Goal: Navigation & Orientation: Find specific page/section

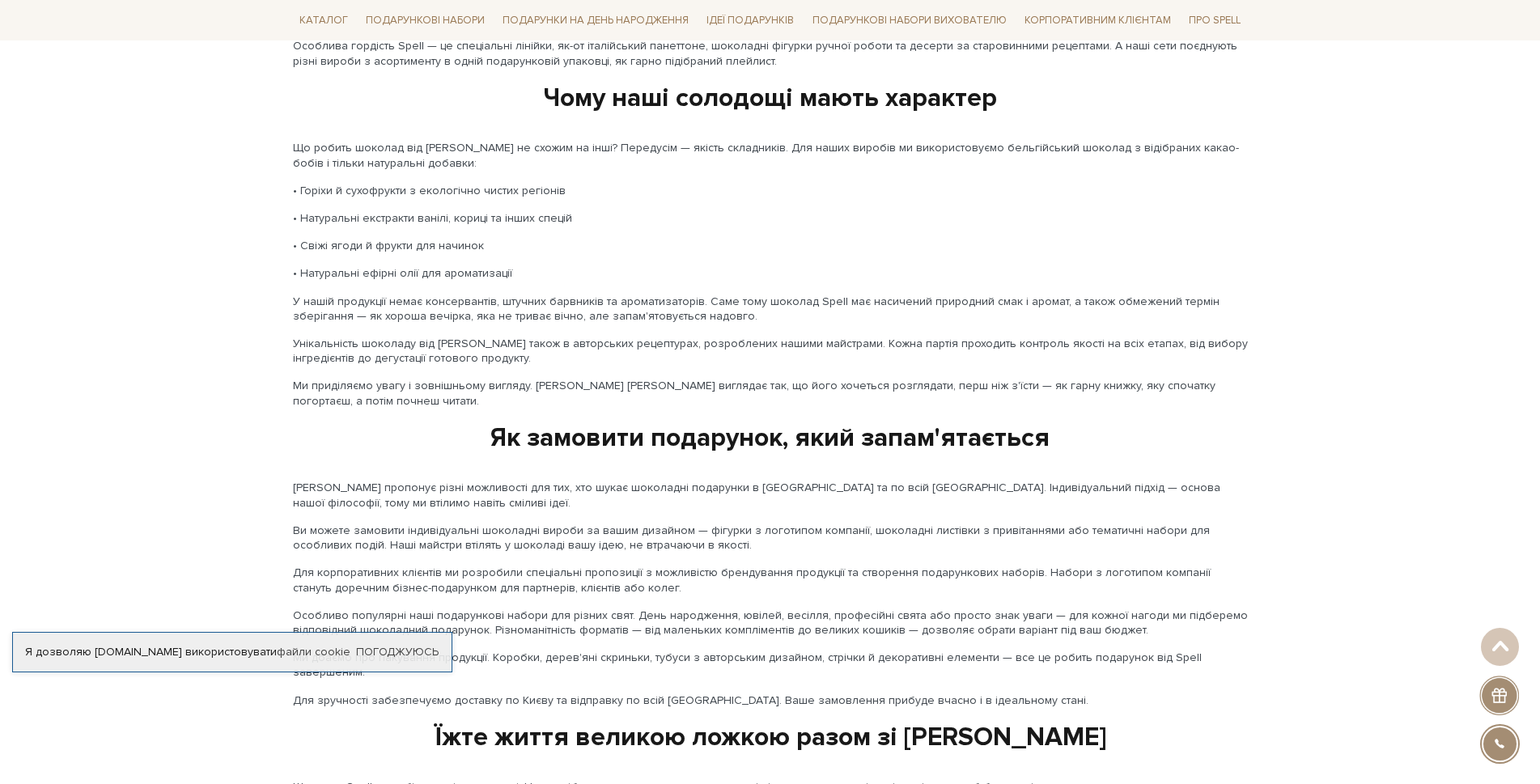
scroll to position [2526, 0]
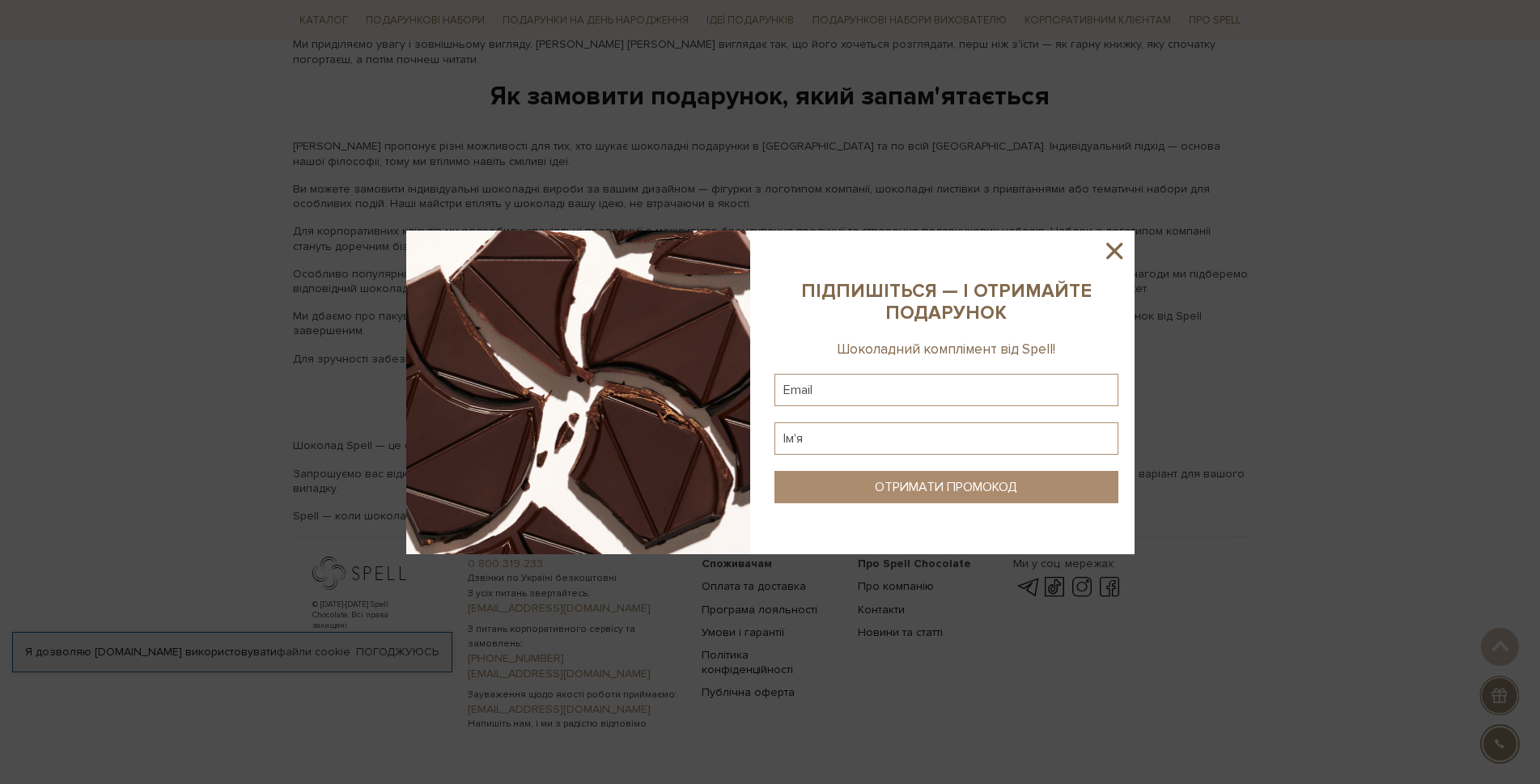
click at [1120, 249] on icon at bounding box center [1115, 251] width 28 height 28
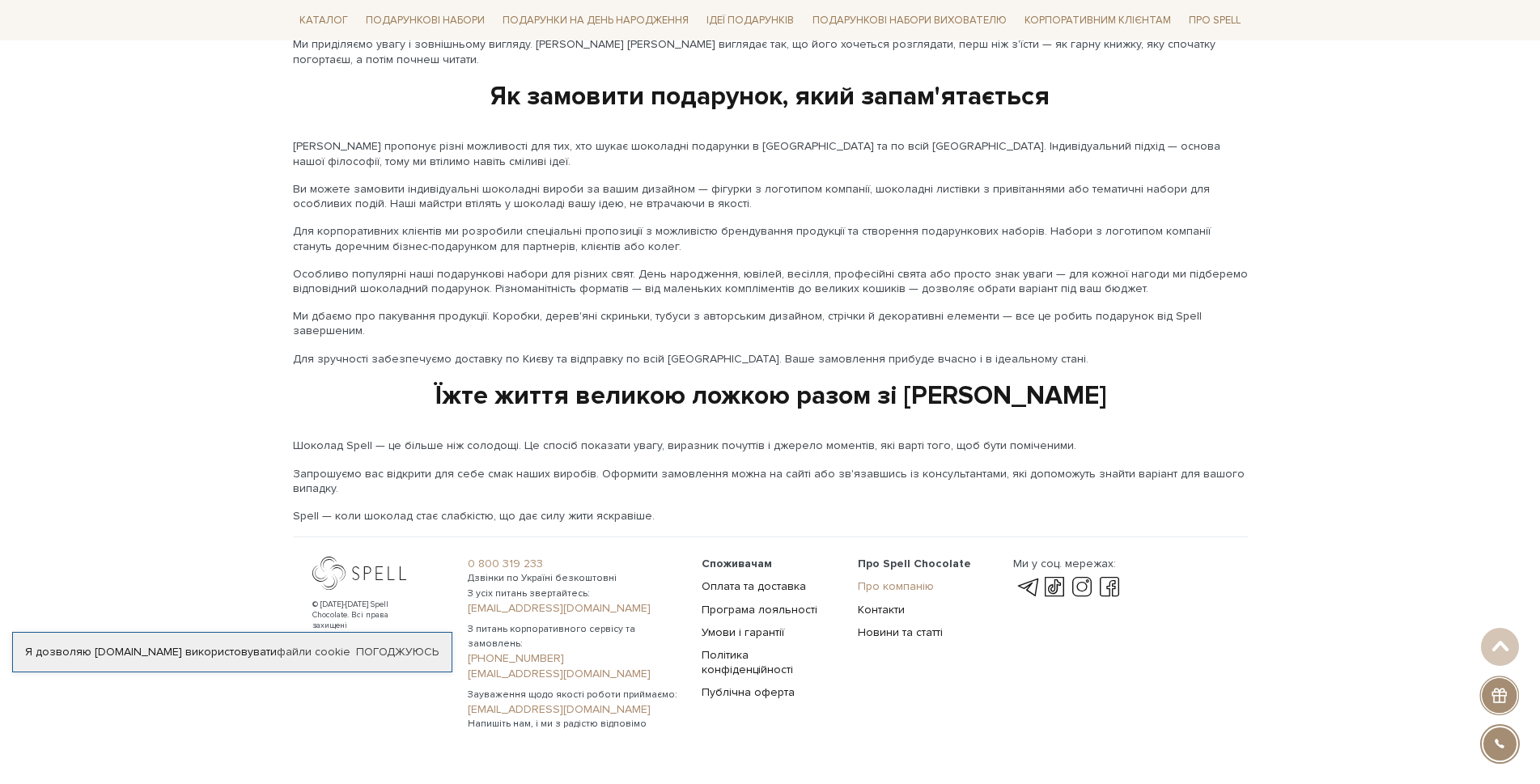
click at [875, 579] on link "Про компанію" at bounding box center [896, 586] width 76 height 14
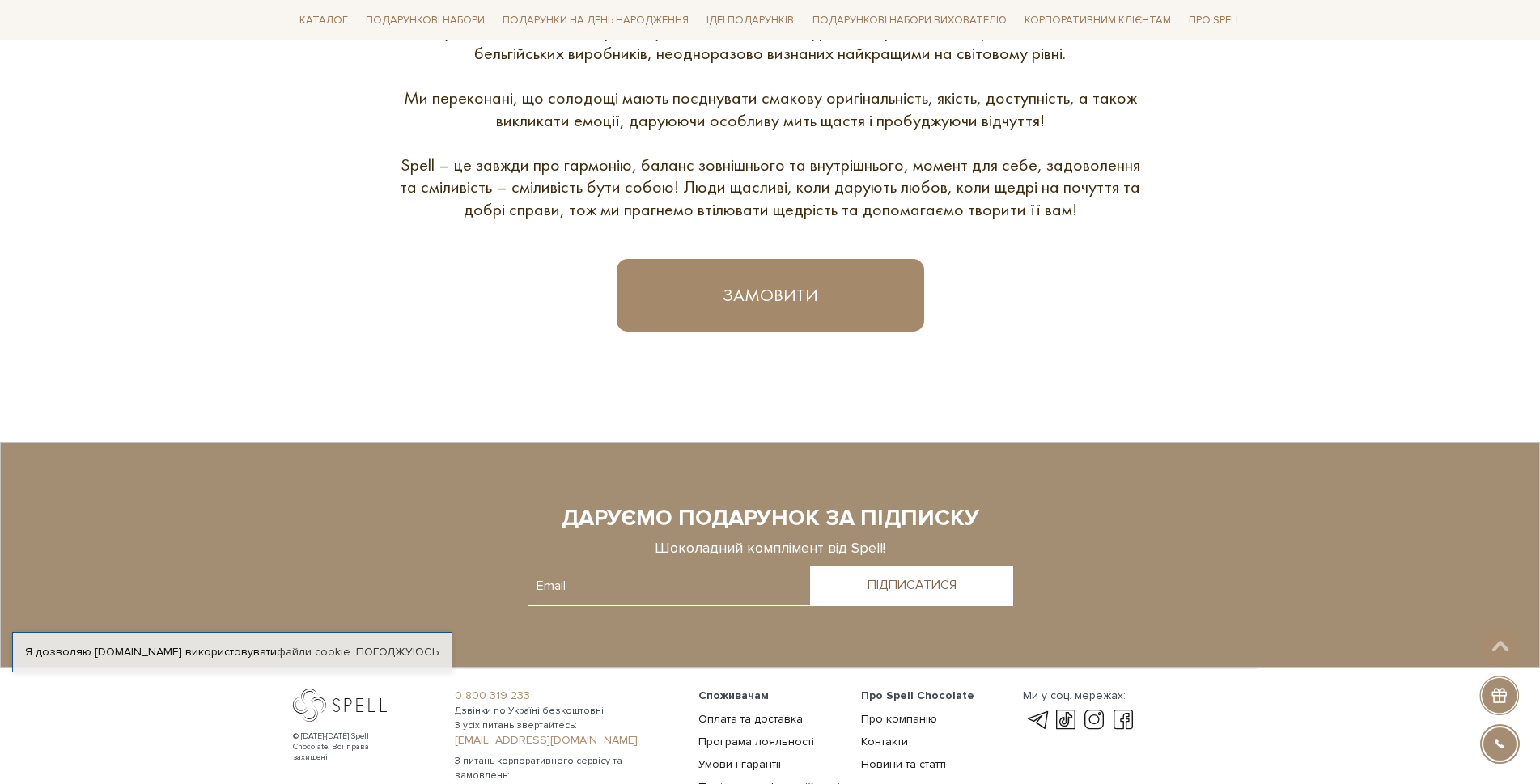
scroll to position [1108, 0]
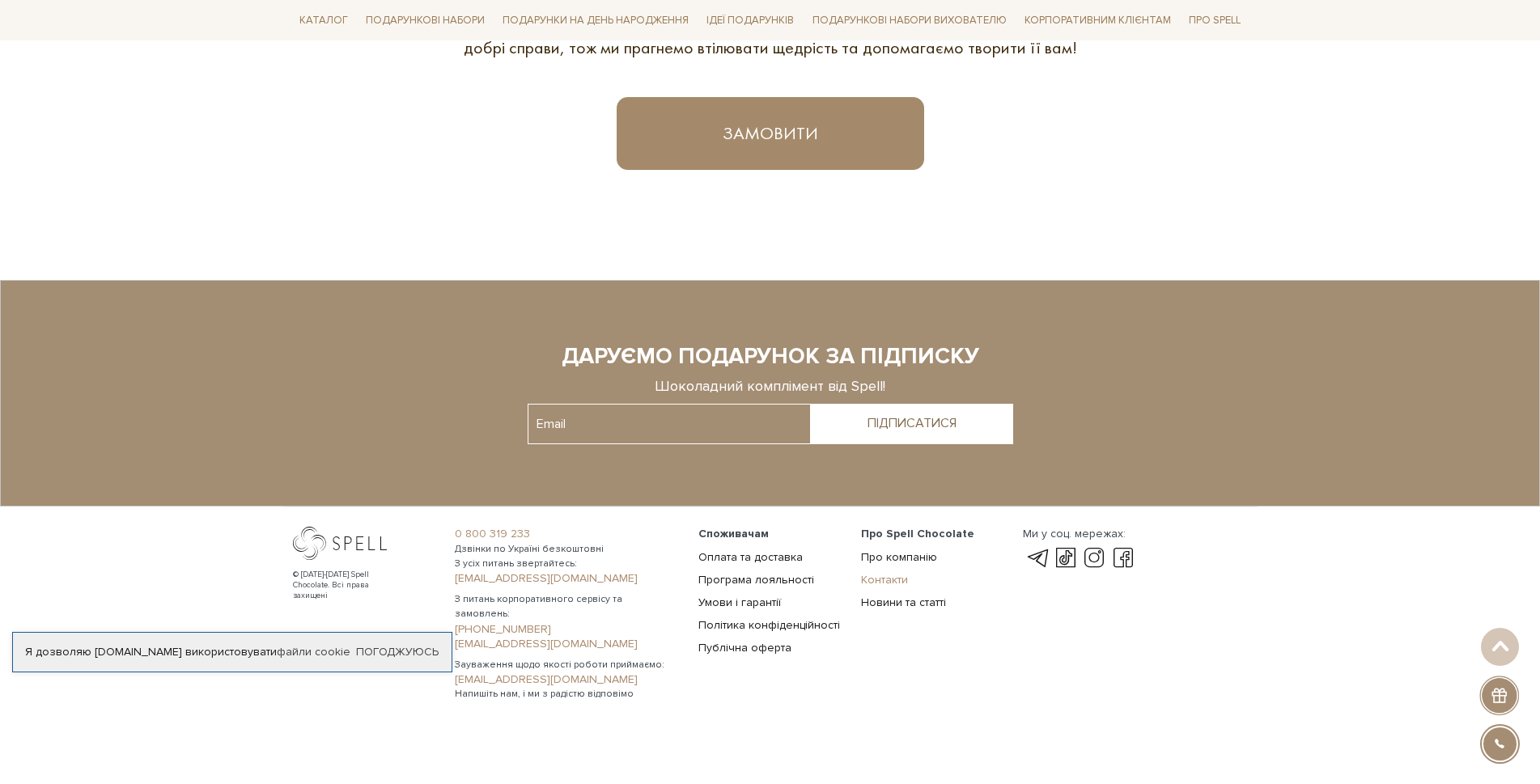
click at [882, 579] on link "Контакти" at bounding box center [885, 580] width 47 height 14
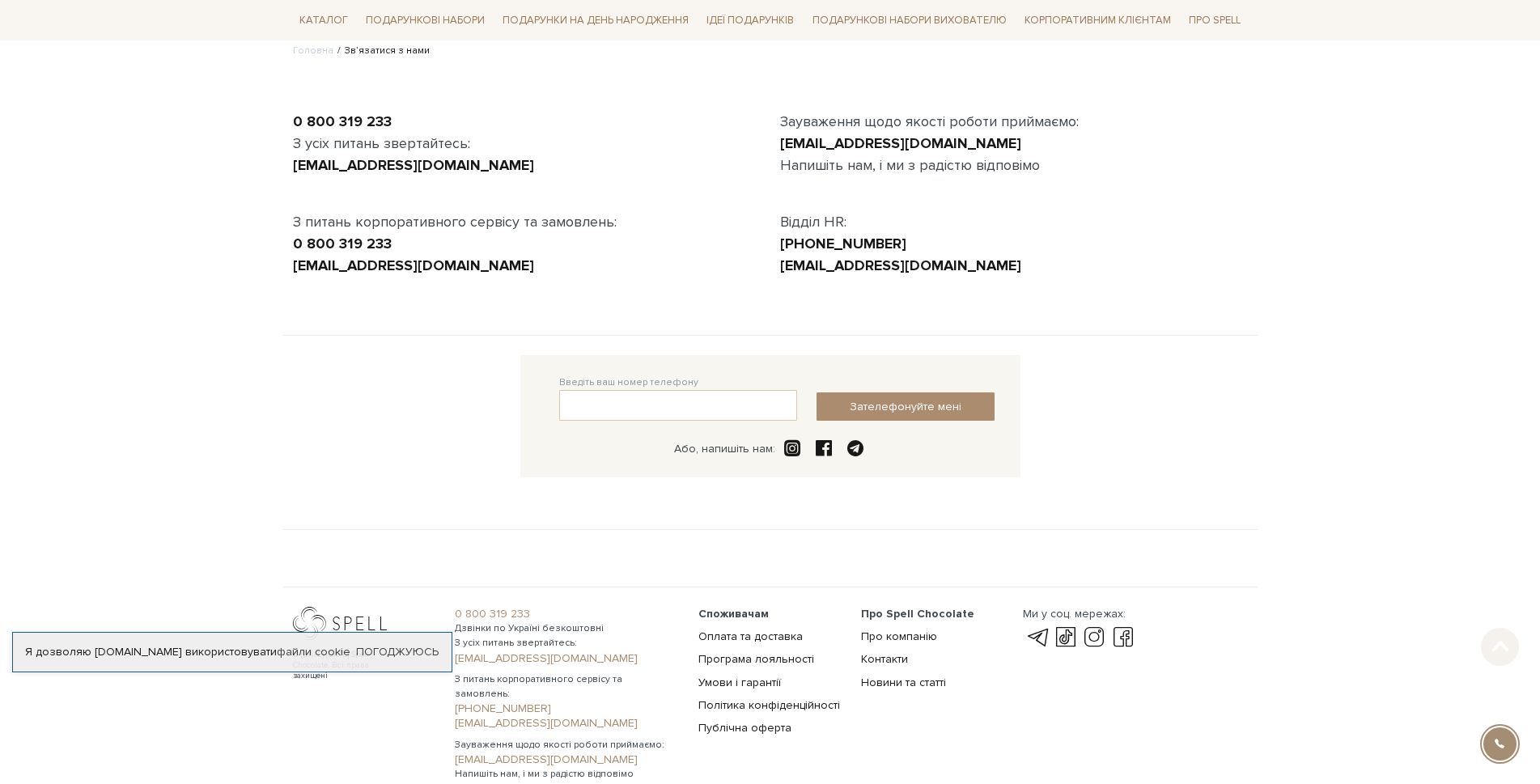
scroll to position [215, 0]
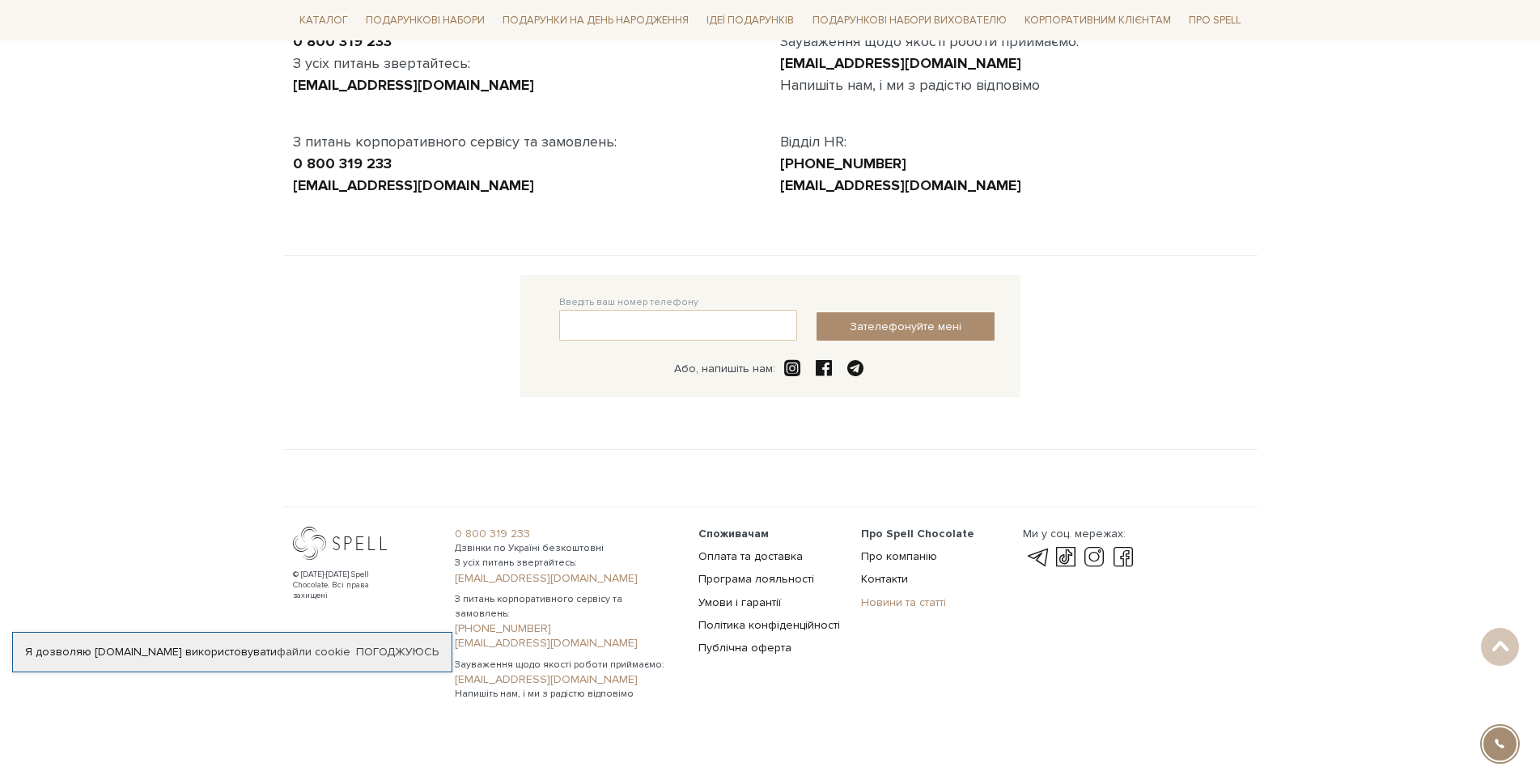
click at [899, 604] on link "Новини та статті" at bounding box center [904, 603] width 85 height 14
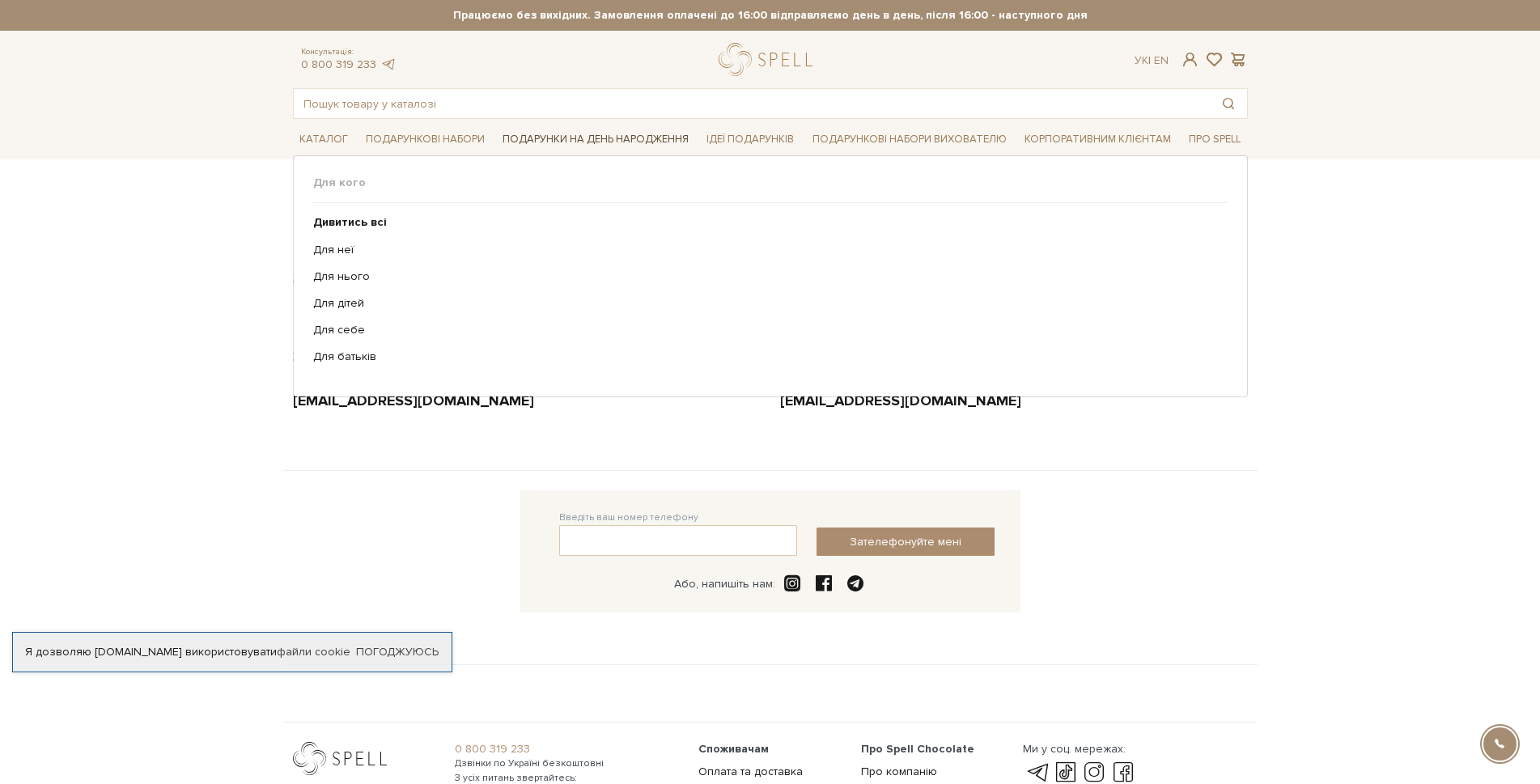
click at [572, 139] on link "Подарунки на День народження" at bounding box center [596, 139] width 200 height 25
